Goal: Information Seeking & Learning: Find specific fact

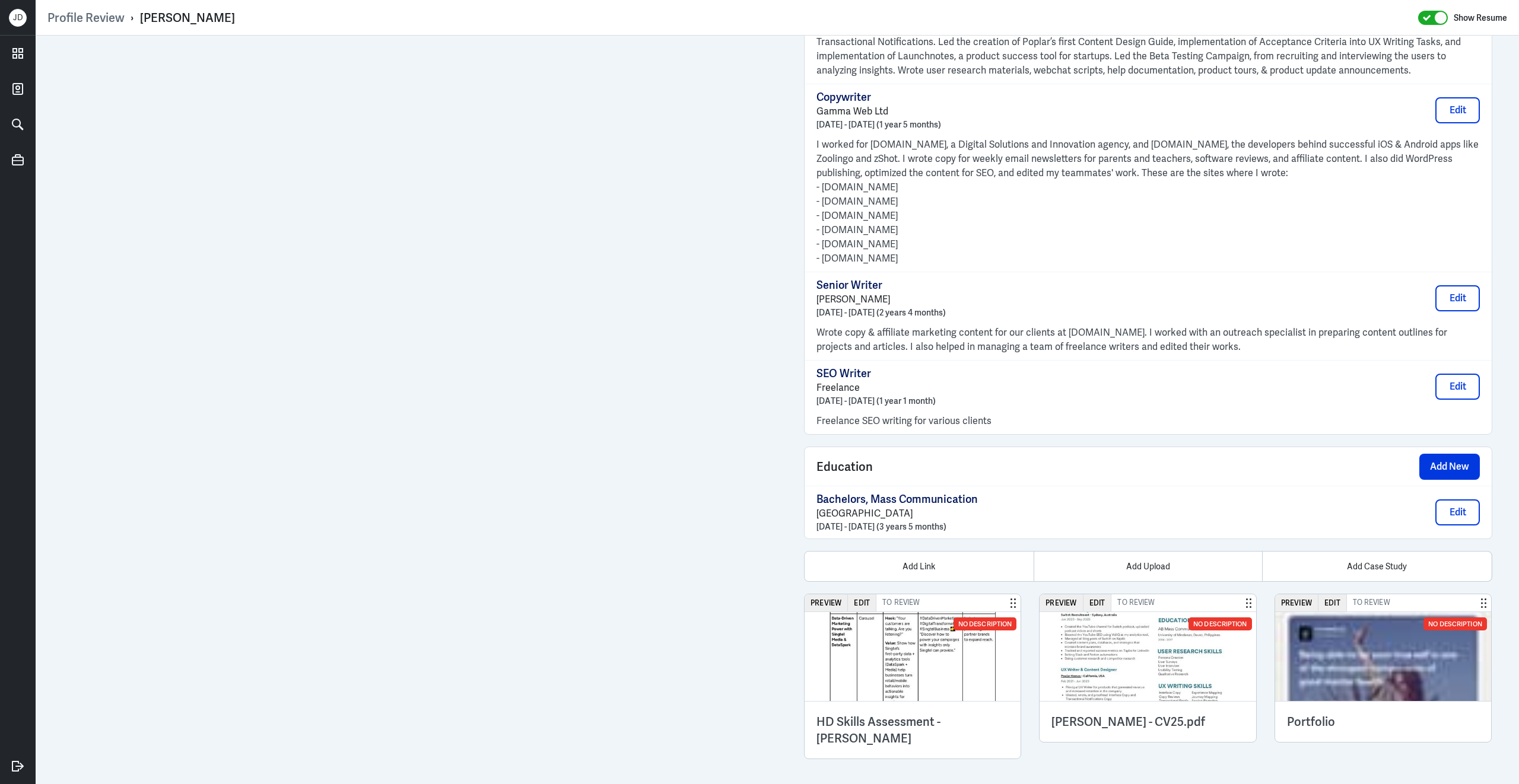
scroll to position [1126, 0]
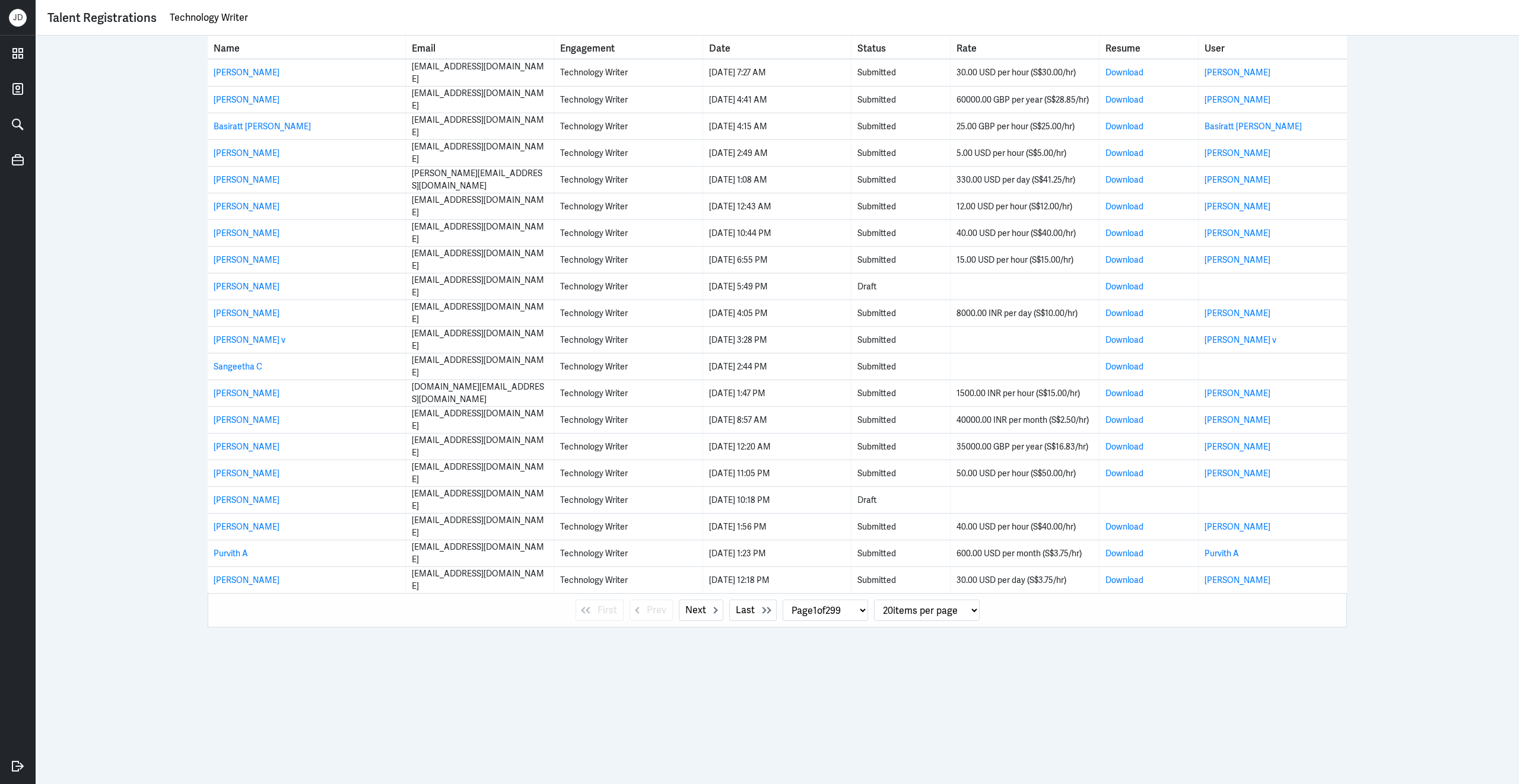
drag, startPoint x: 265, startPoint y: 18, endPoint x: 151, endPoint y: 17, distance: 114.0
click at [151, 17] on div "Talent Registrations Technology Writer" at bounding box center [777, 17] width 1460 height 18
type input "carissa"
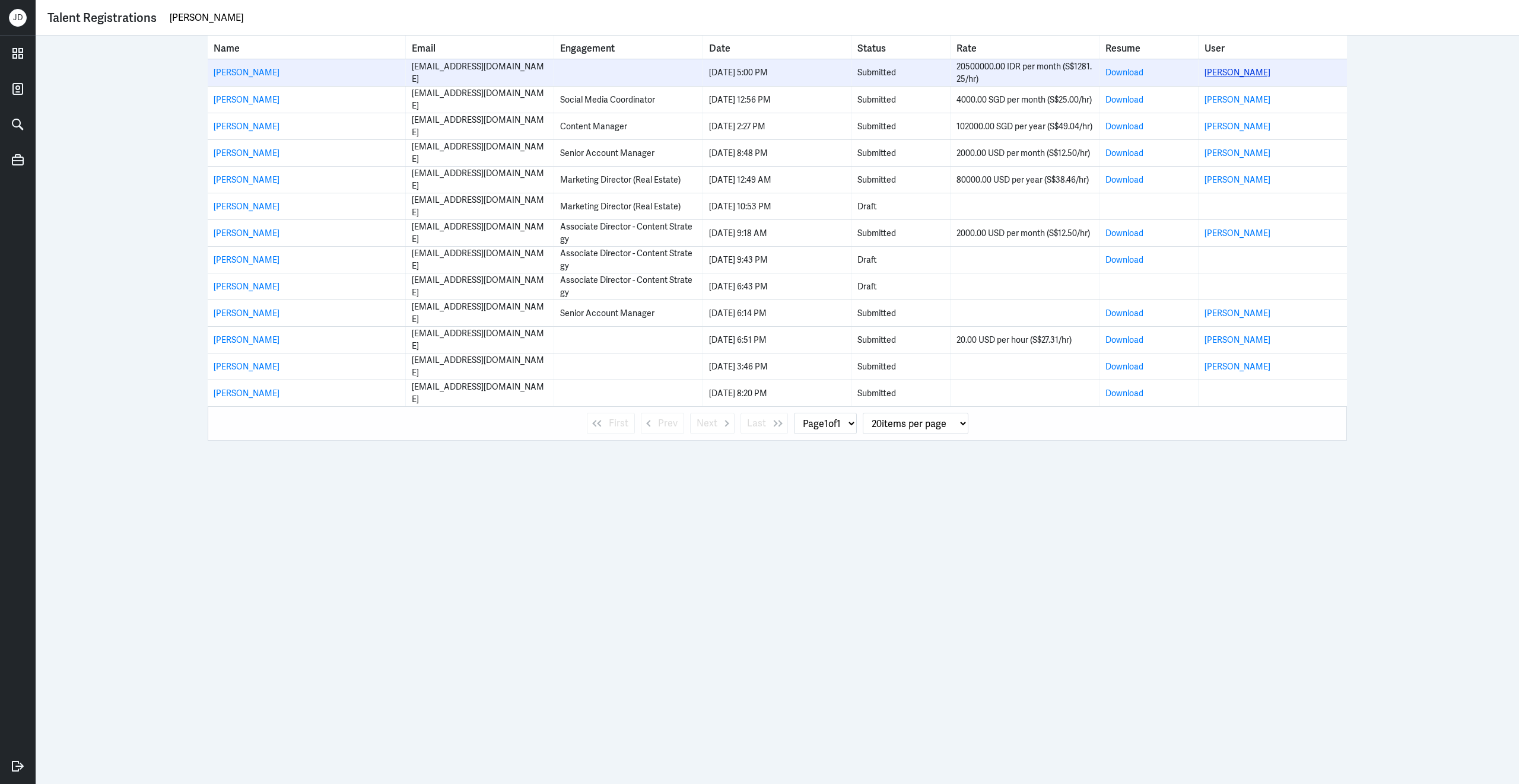
click at [1223, 68] on link "Carissa Setyowatie" at bounding box center [1237, 72] width 66 height 10
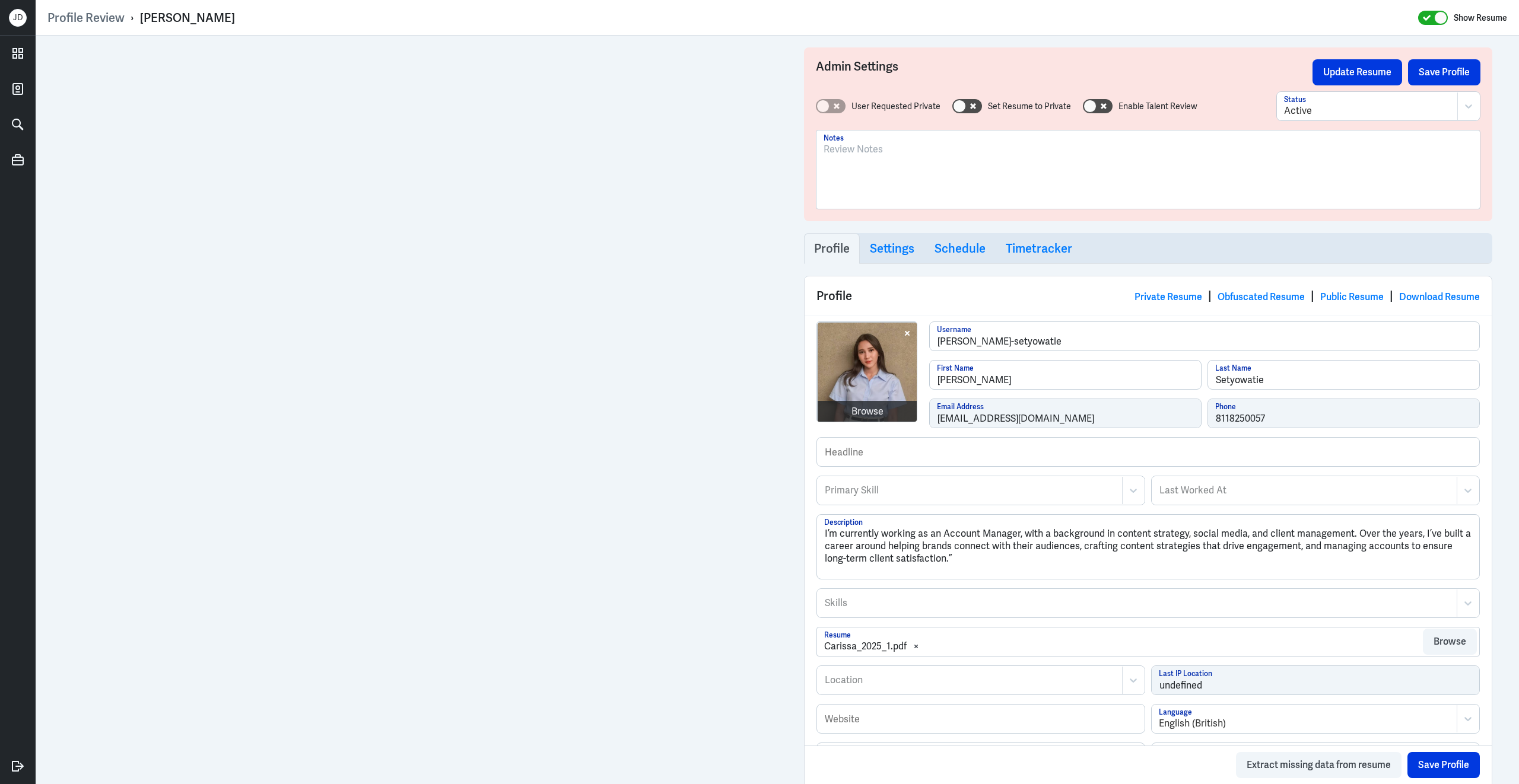
click at [929, 418] on div "carissaase@gmail.com Email Address" at bounding box center [1065, 414] width 272 height 30
